Goal: Find contact information: Find contact information

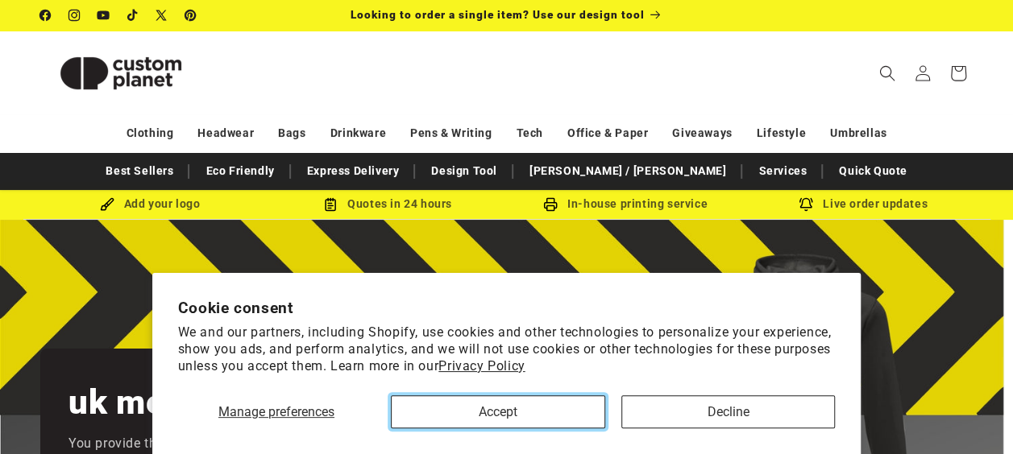
click at [503, 409] on button "Accept" at bounding box center [498, 412] width 214 height 33
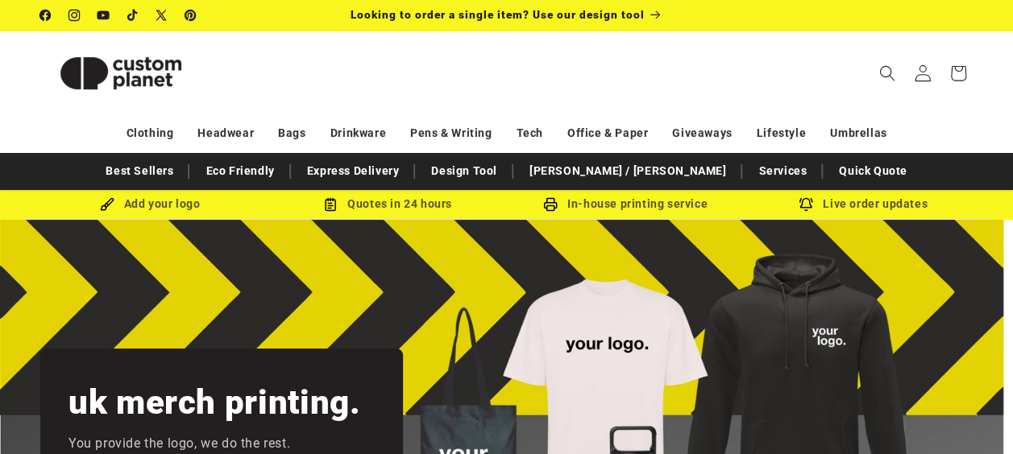
click at [923, 81] on icon at bounding box center [922, 72] width 17 height 17
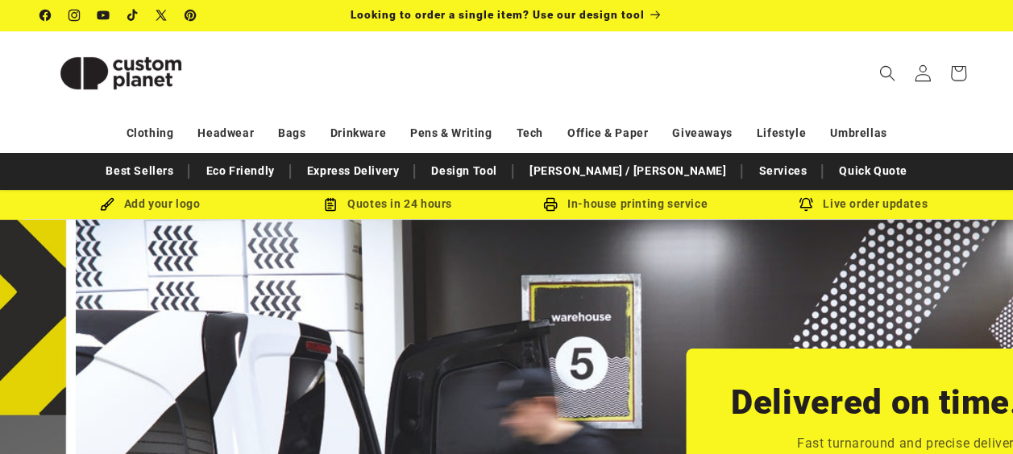
scroll to position [0, 1012]
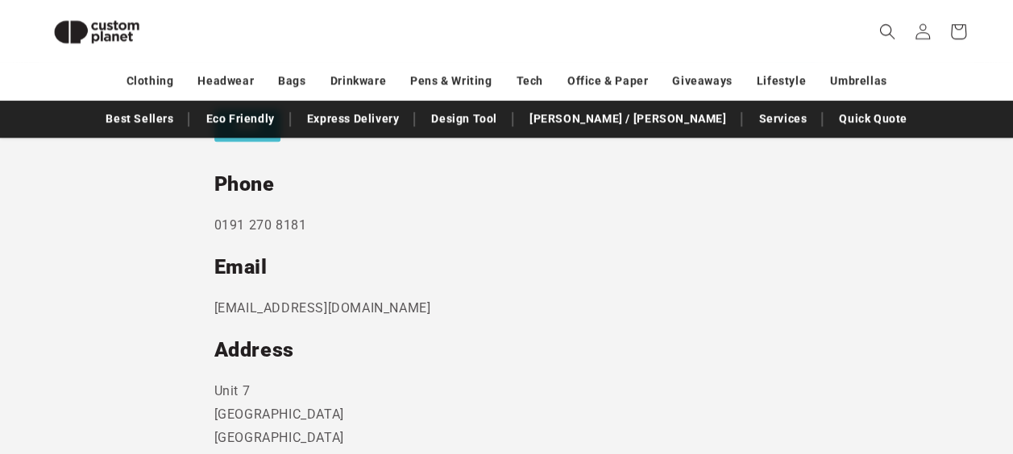
scroll to position [816, 0]
click at [312, 304] on p "sales@customplanet.co.uk" at bounding box center [506, 307] width 585 height 23
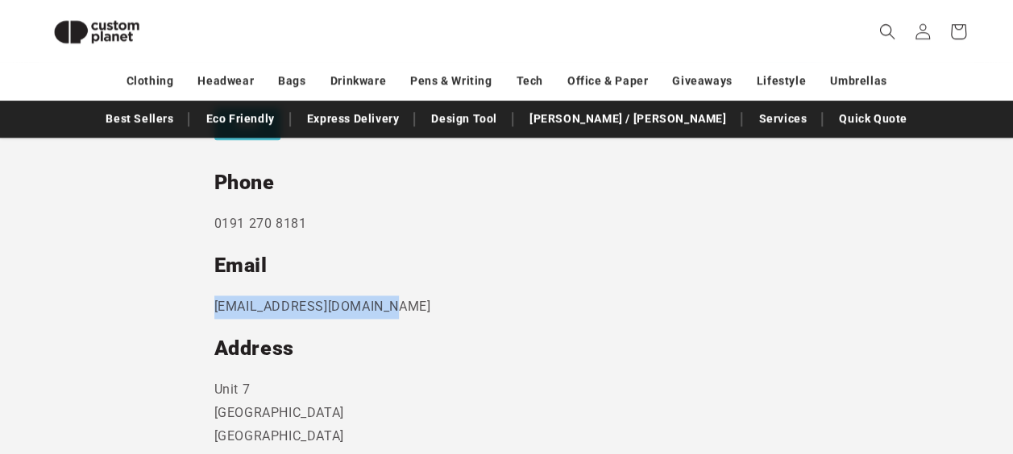
drag, startPoint x: 380, startPoint y: 309, endPoint x: 214, endPoint y: 303, distance: 166.9
click at [214, 303] on p "sales@customplanet.co.uk" at bounding box center [506, 307] width 585 height 23
copy p "sales@customplanet.co.uk"
